Goal: Transaction & Acquisition: Purchase product/service

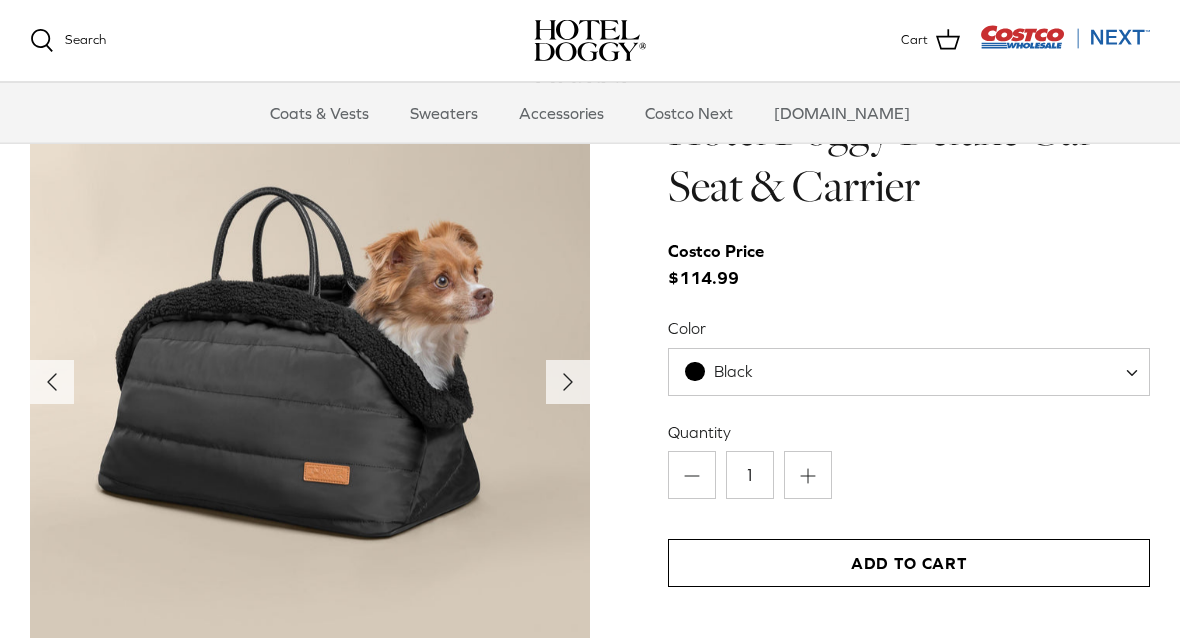
scroll to position [1971, 0]
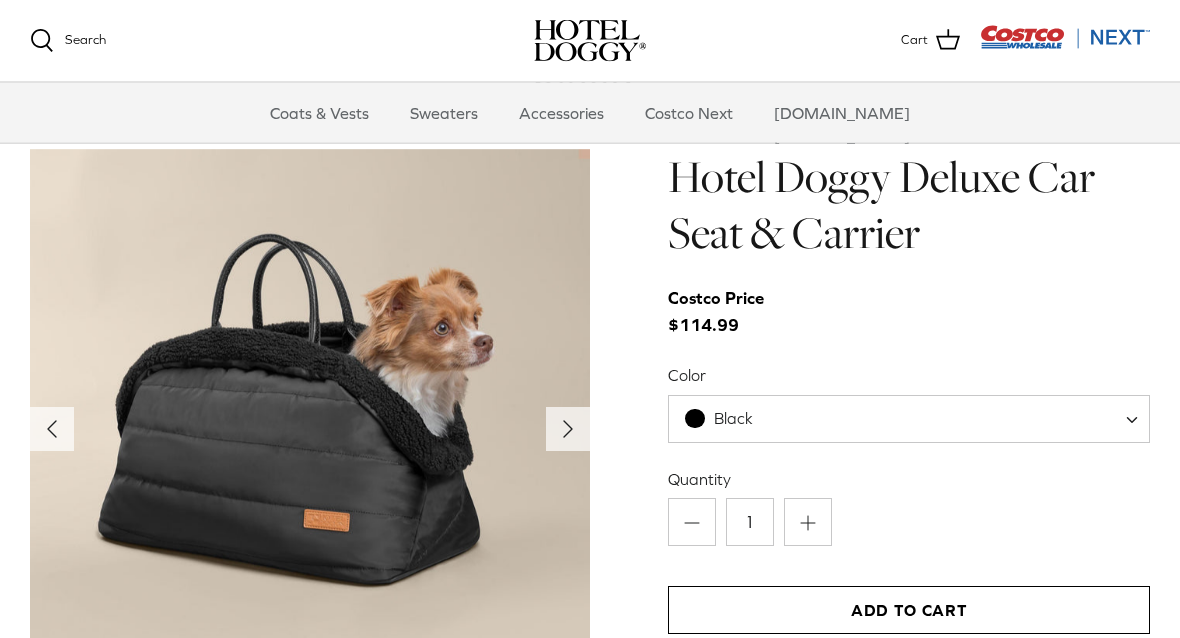
click at [1074, 423] on span "Black" at bounding box center [909, 420] width 482 height 48
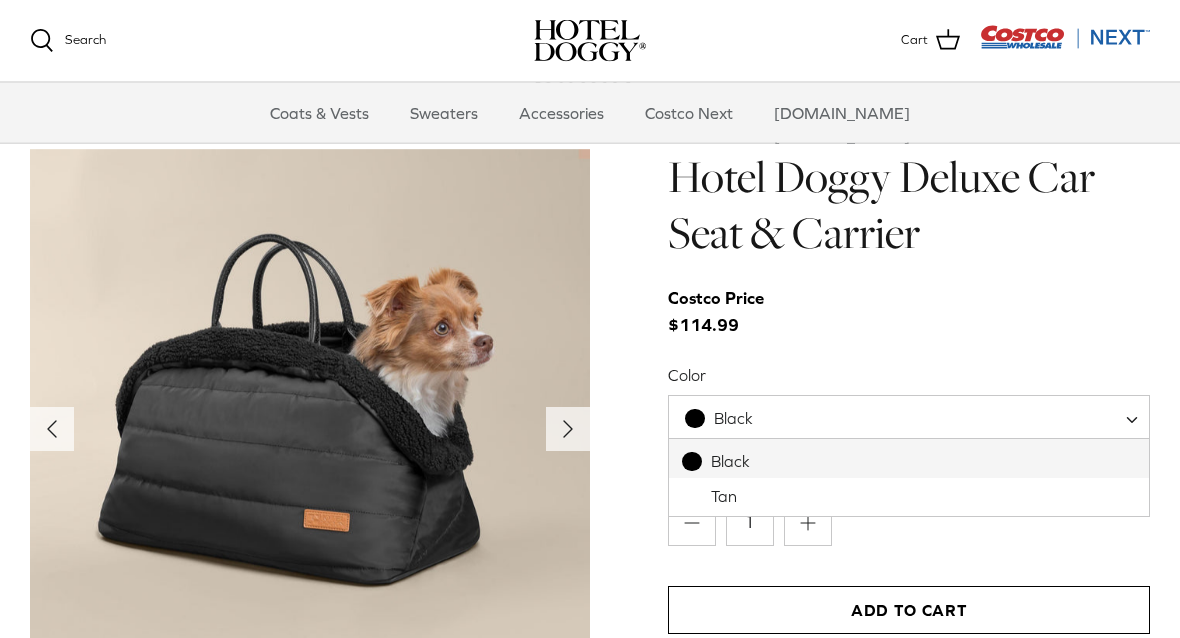
scroll to position [1924, 0]
select select "Tan"
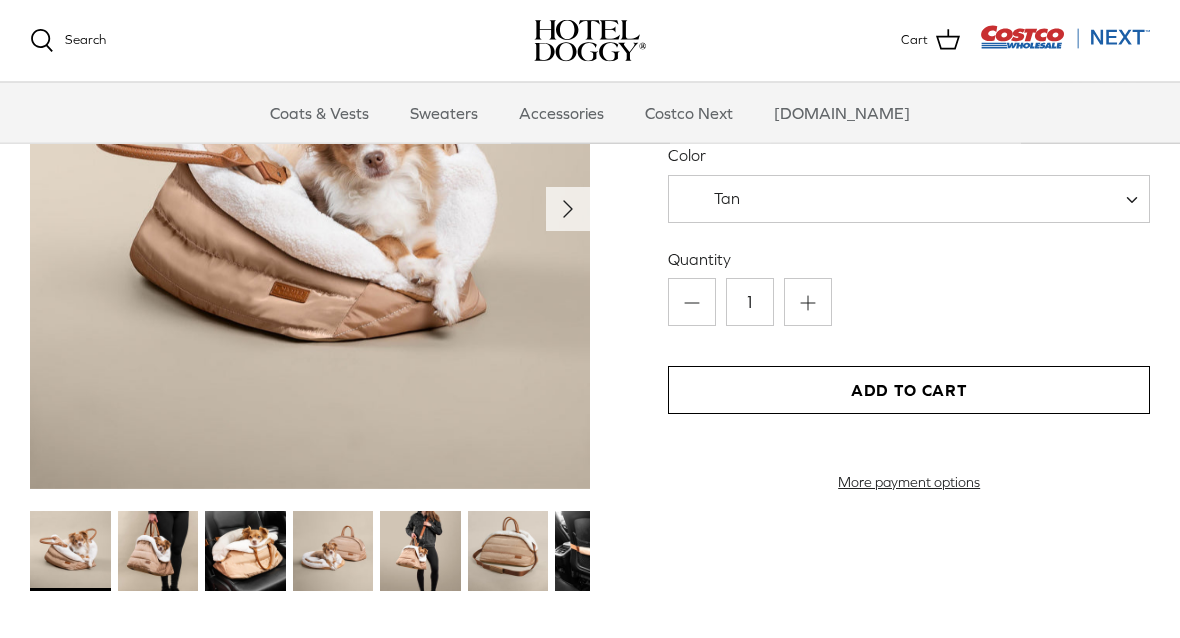
scroll to position [2150, 0]
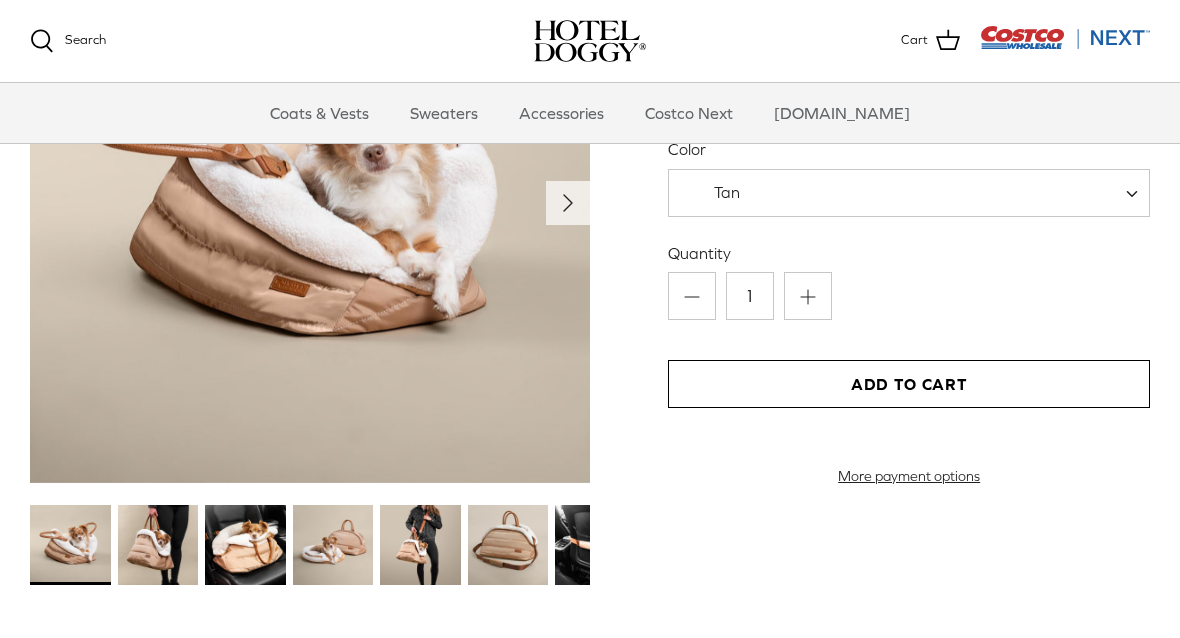
click at [152, 533] on img at bounding box center [158, 545] width 81 height 81
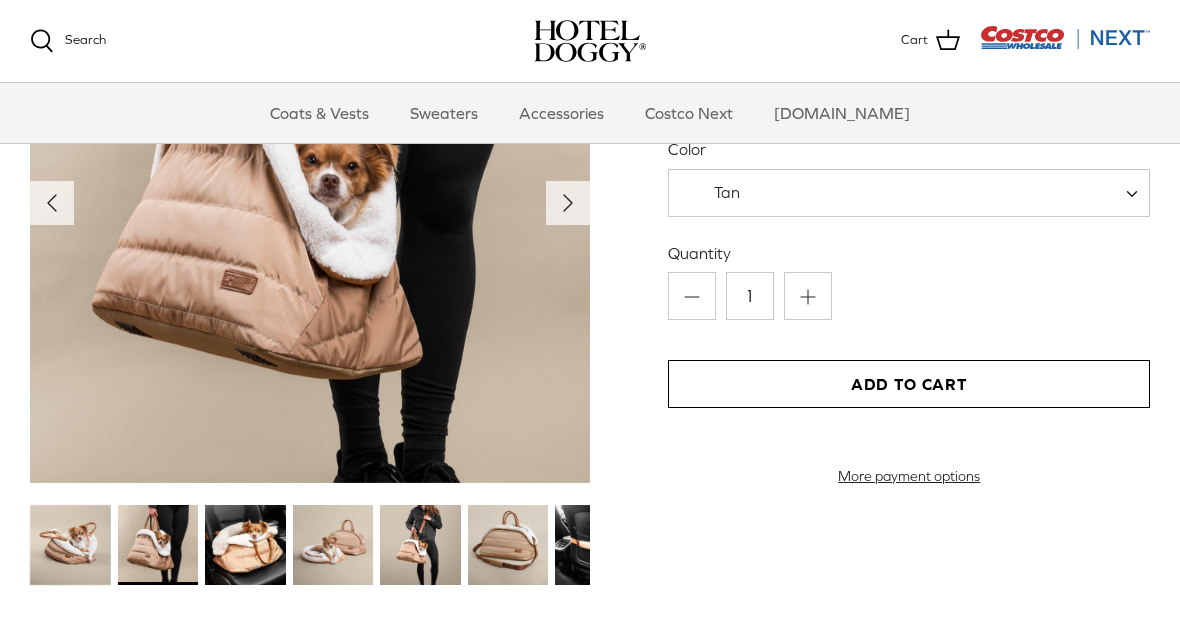
click at [248, 547] on img at bounding box center [245, 545] width 81 height 81
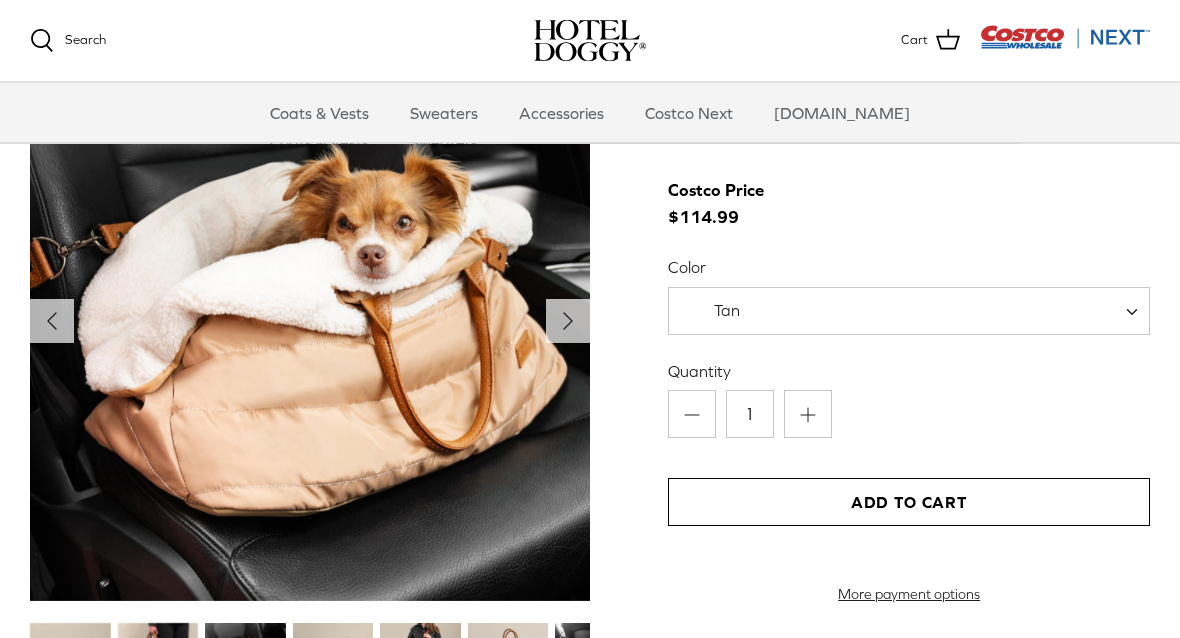
scroll to position [2032, 0]
click at [562, 317] on icon "Right" at bounding box center [568, 321] width 32 height 32
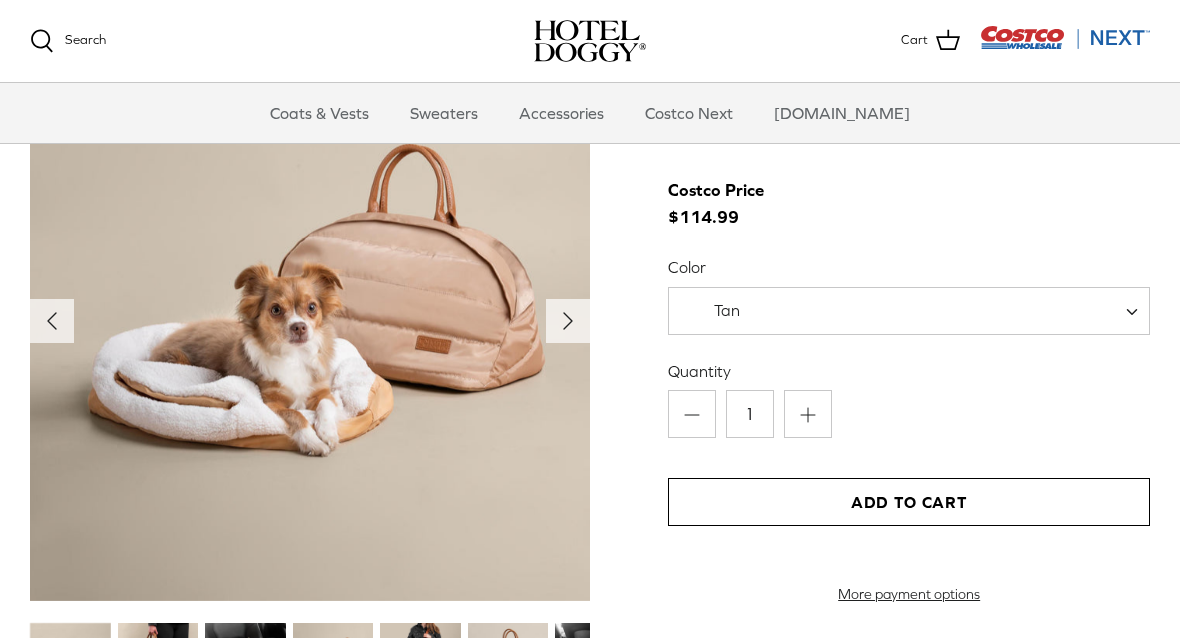
click at [555, 322] on icon "Right" at bounding box center [568, 321] width 32 height 32
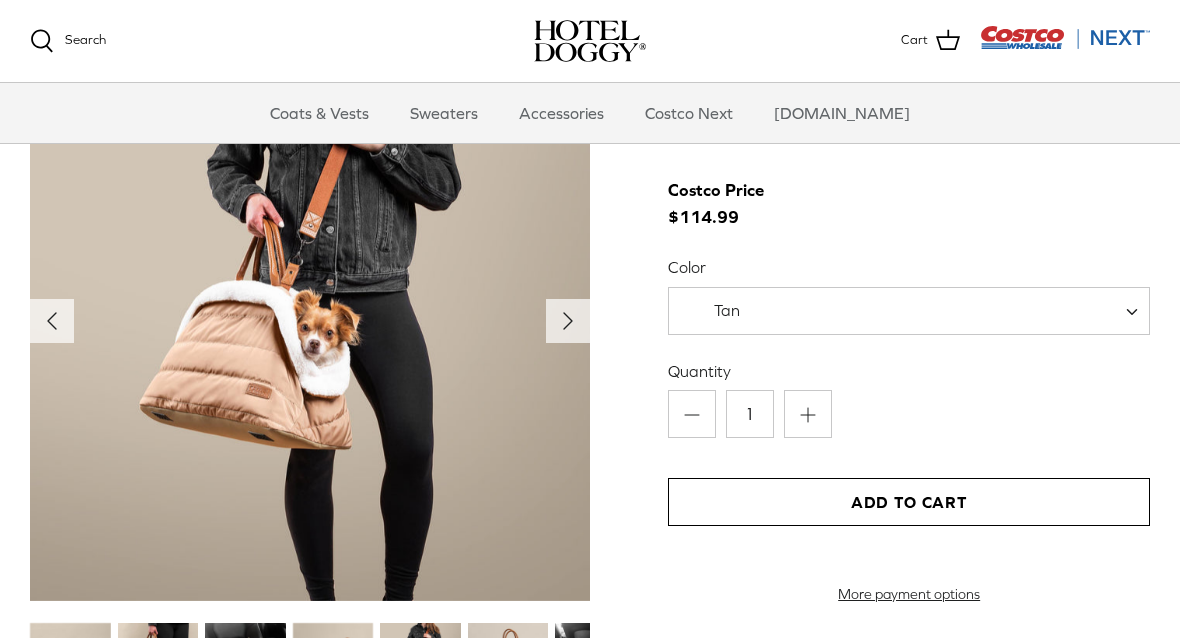
click at [564, 327] on icon "Right" at bounding box center [568, 321] width 32 height 32
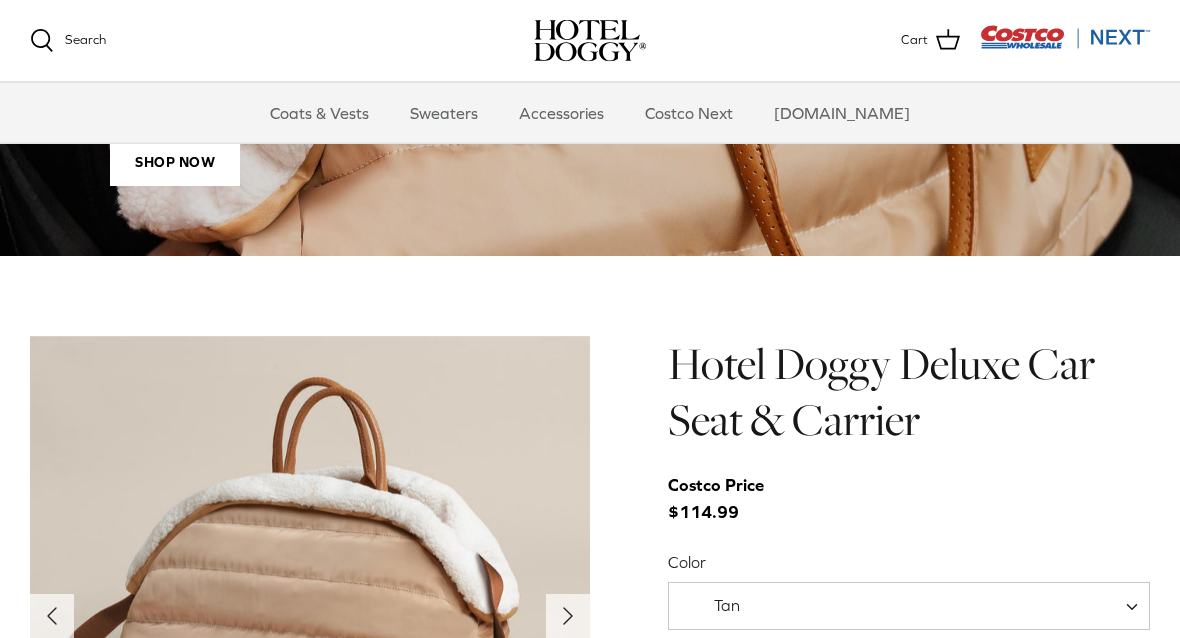
scroll to position [1737, 0]
click at [586, 116] on link "Accessories" at bounding box center [561, 113] width 121 height 60
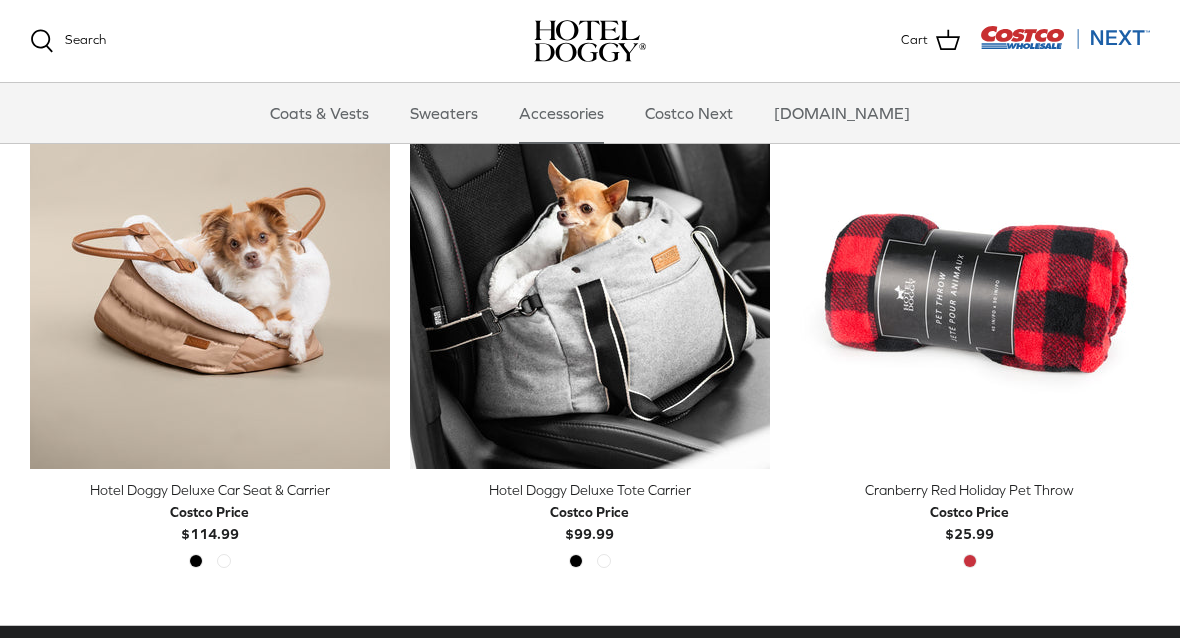
scroll to position [496, 0]
